Goal: Task Accomplishment & Management: Manage account settings

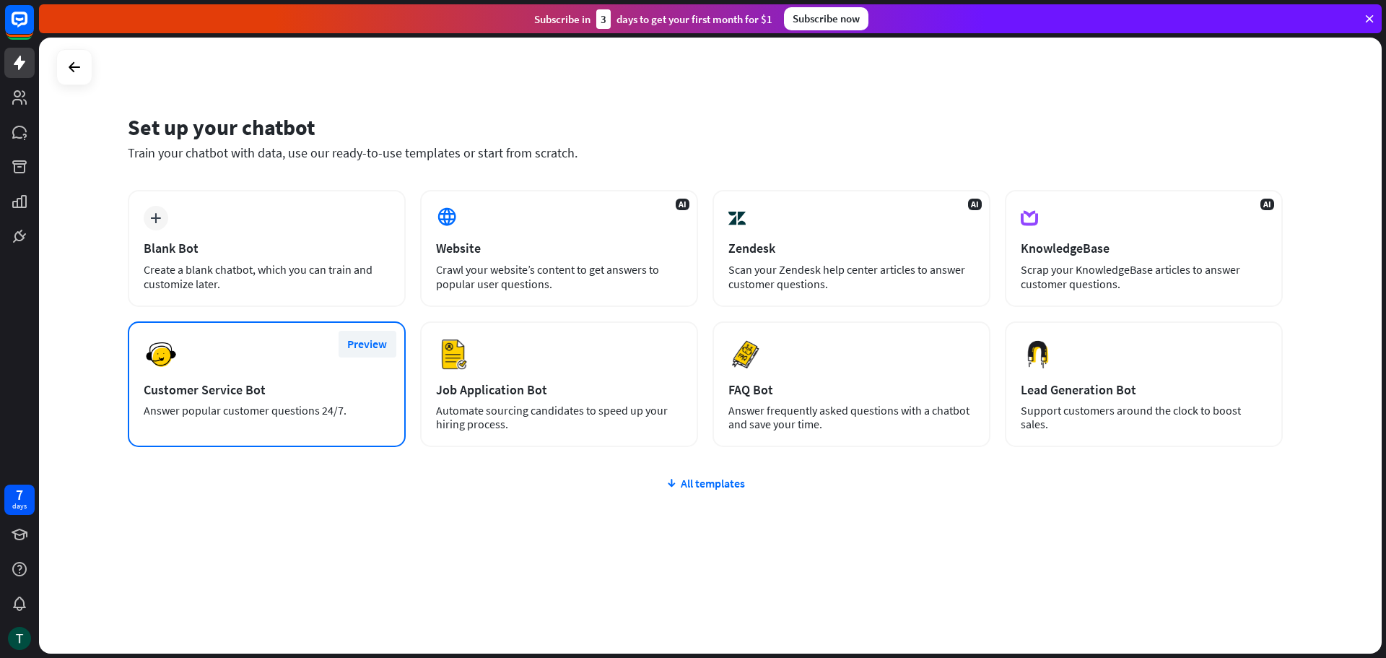
click at [355, 346] on button "Preview" at bounding box center [368, 344] width 58 height 27
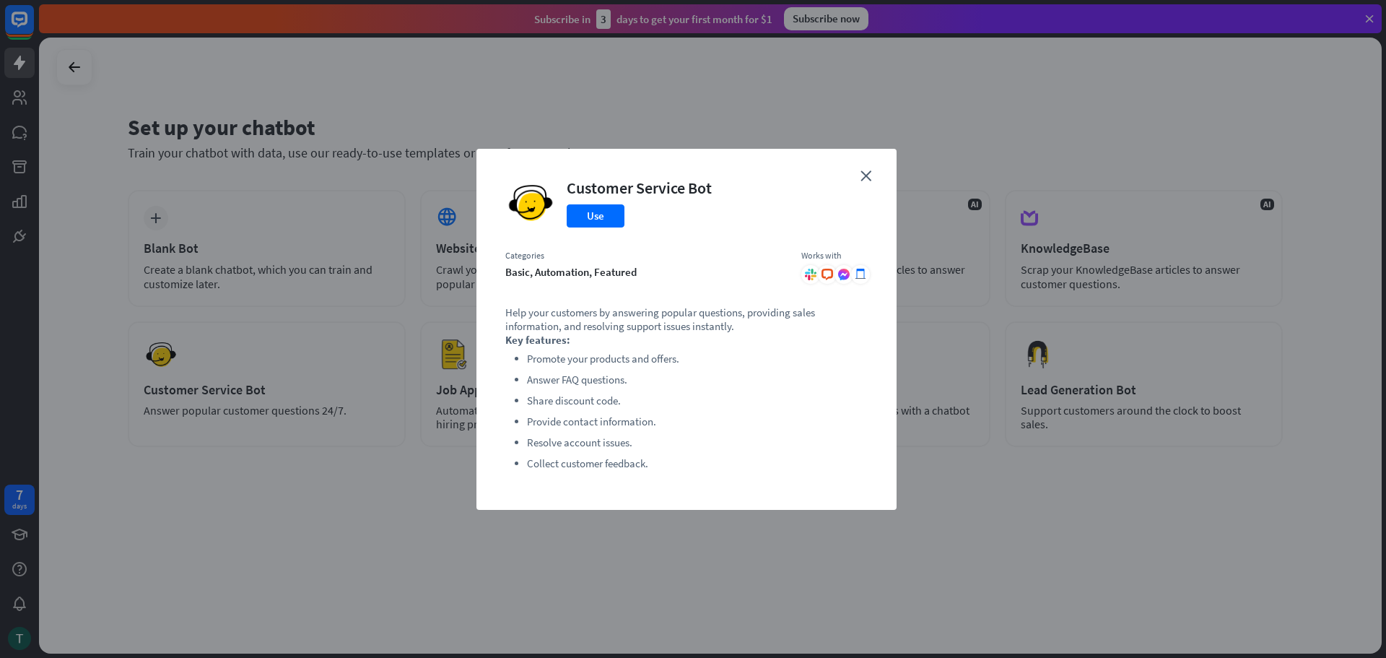
click at [858, 183] on div "close Customer Service Bot Use Categories basic, automation, featured Works wit…" at bounding box center [687, 329] width 420 height 361
click at [863, 180] on icon "close" at bounding box center [866, 175] width 11 height 11
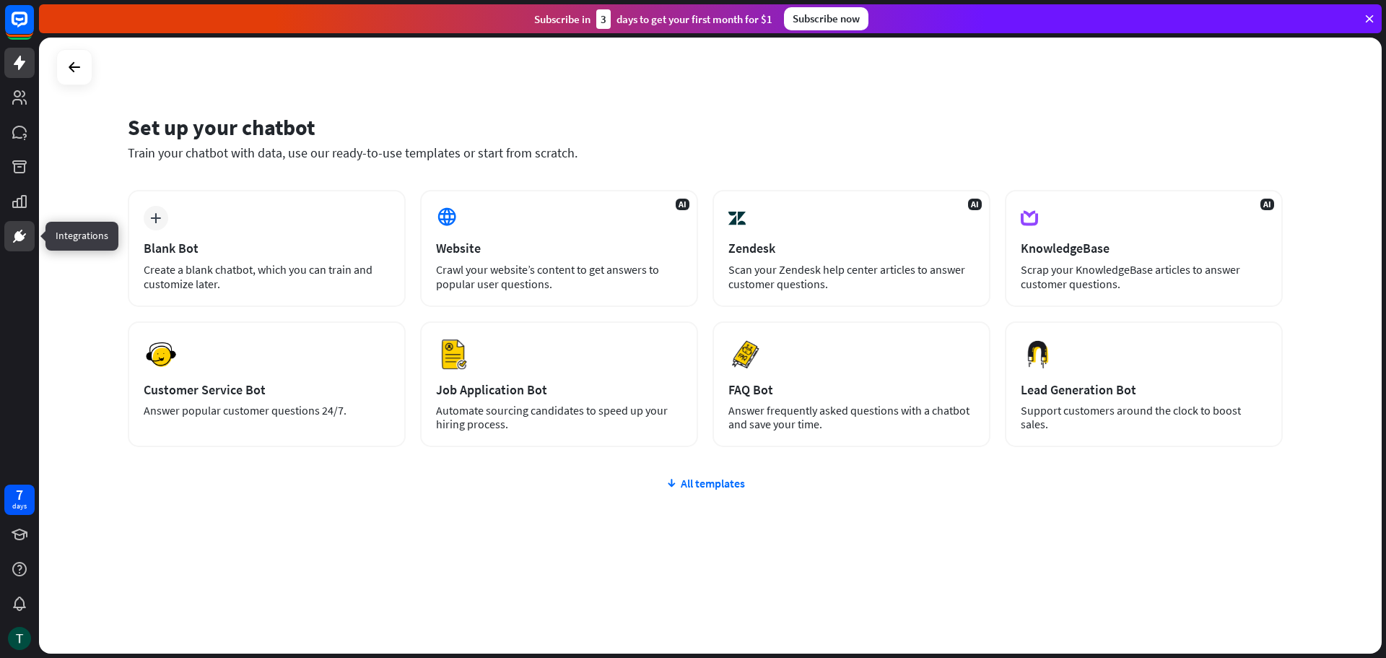
click at [20, 231] on icon at bounding box center [21, 232] width 4 height 4
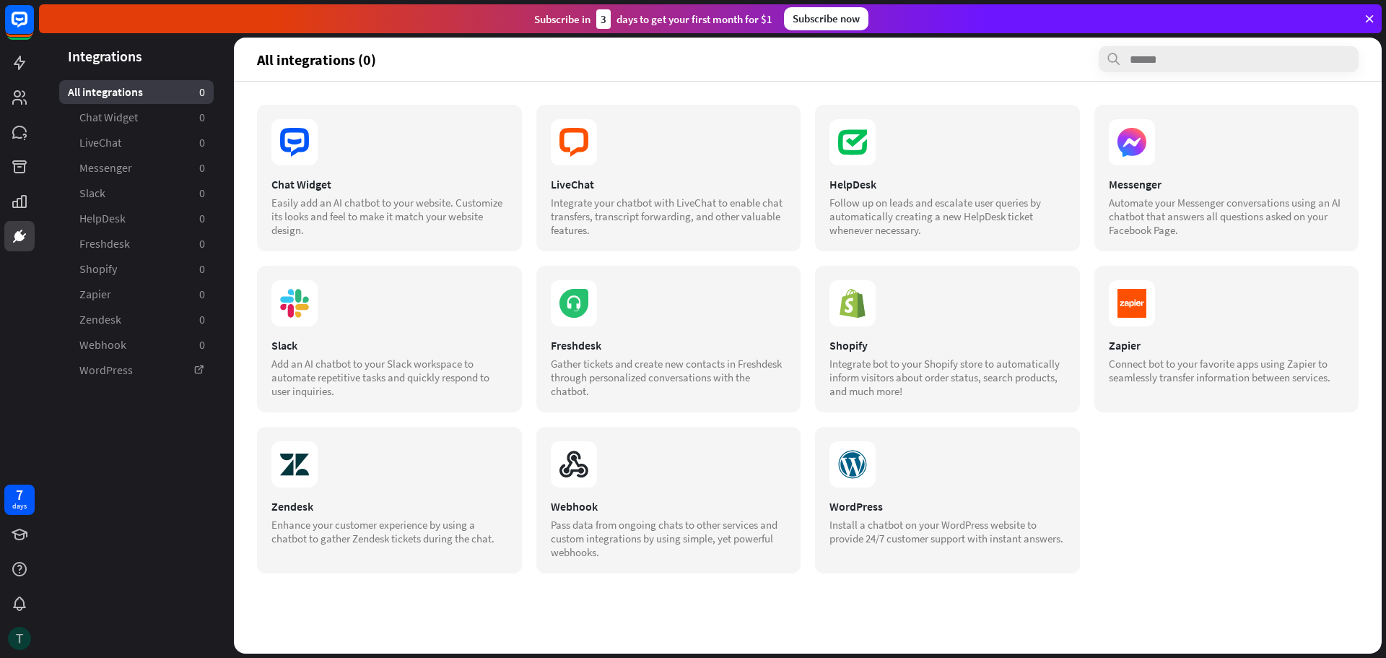
click at [24, 635] on img at bounding box center [19, 638] width 23 height 23
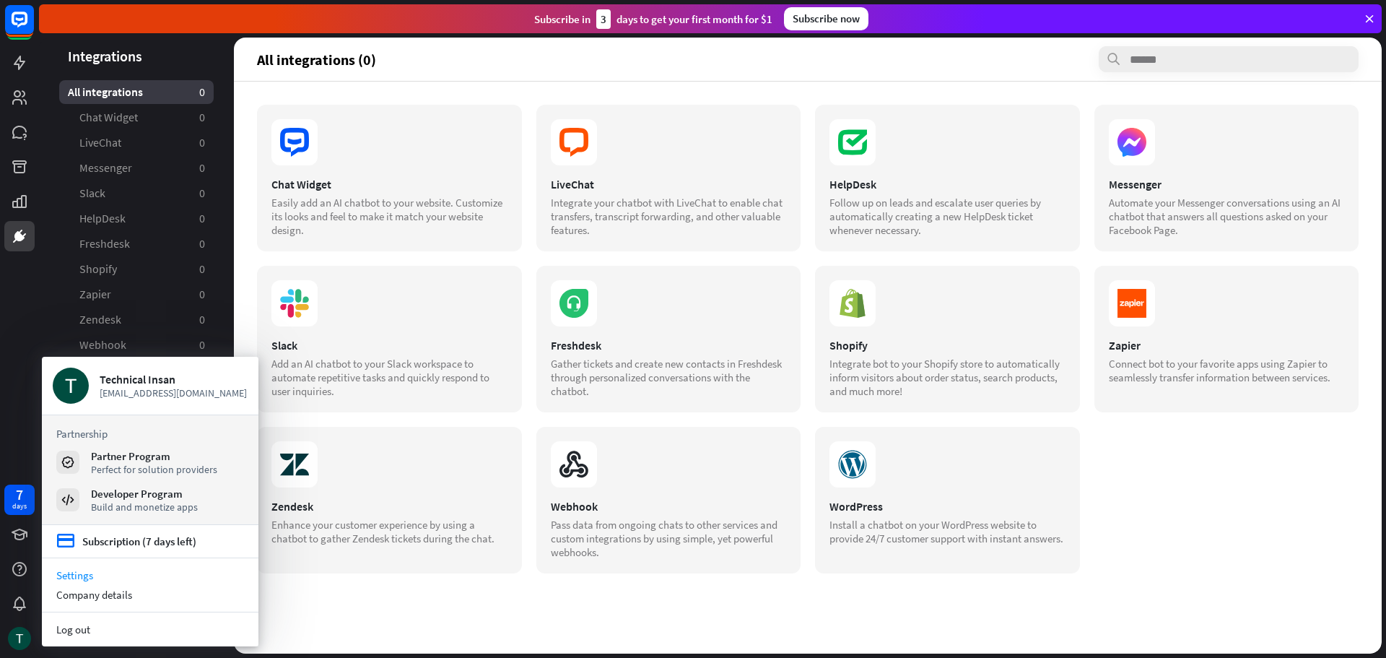
click at [86, 575] on link "Settings" at bounding box center [150, 574] width 217 height 19
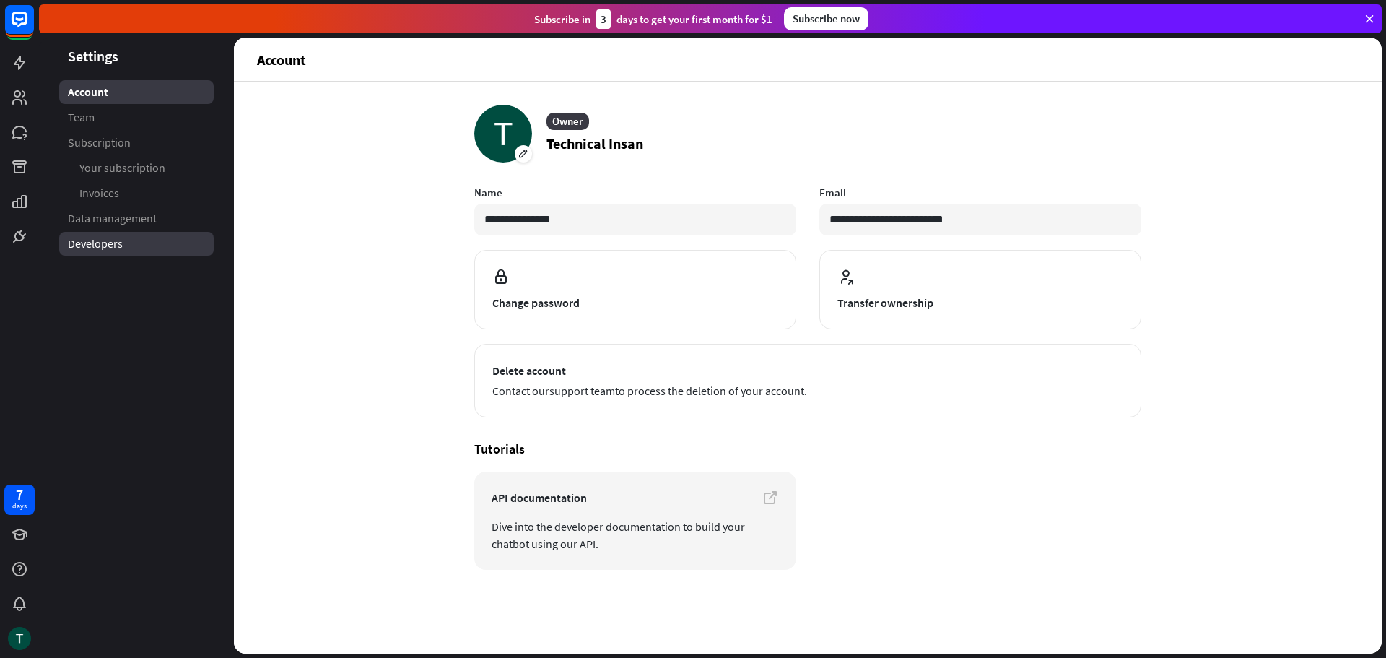
click at [126, 235] on link "Developers" at bounding box center [136, 244] width 155 height 24
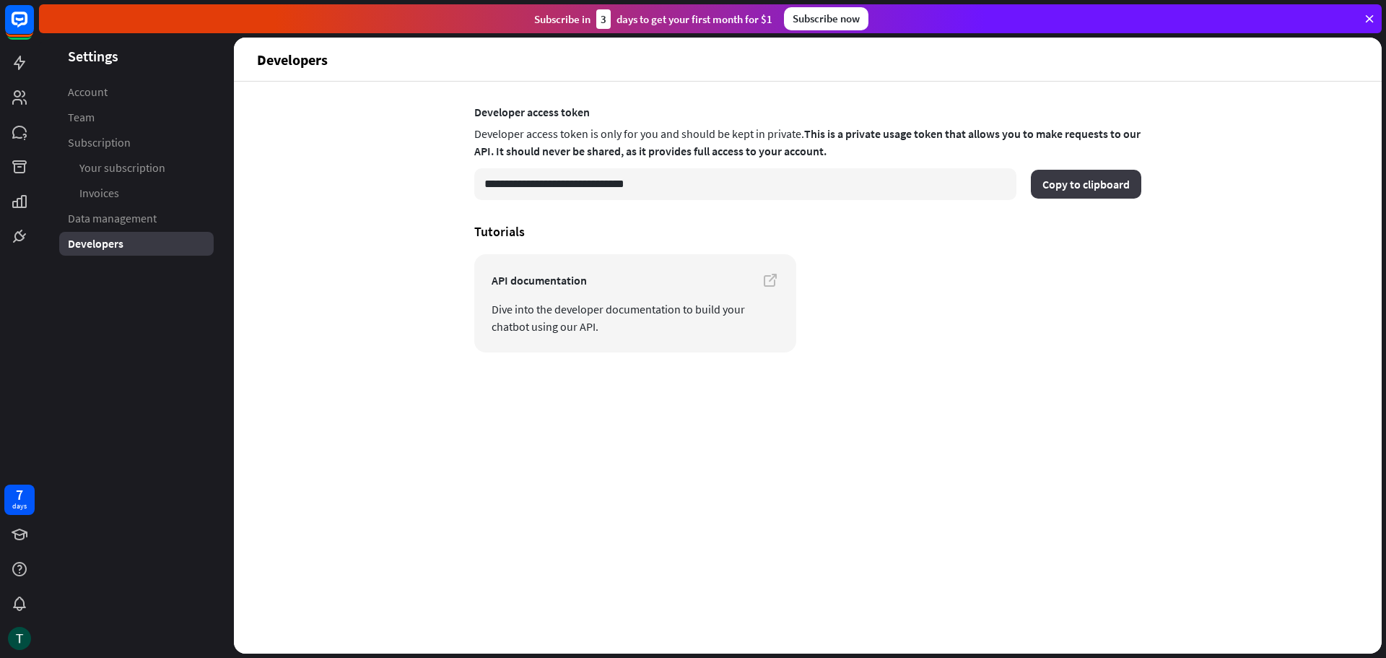
click at [1066, 183] on button "Copy to clipboard" at bounding box center [1086, 184] width 110 height 29
